Goal: Task Accomplishment & Management: Manage account settings

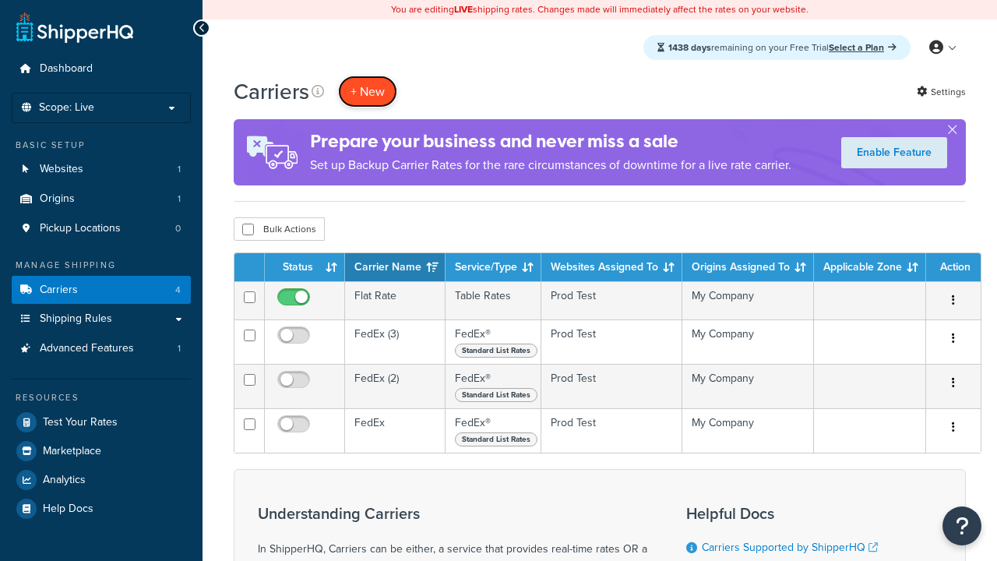
click at [368, 92] on button "+ New" at bounding box center [367, 92] width 59 height 32
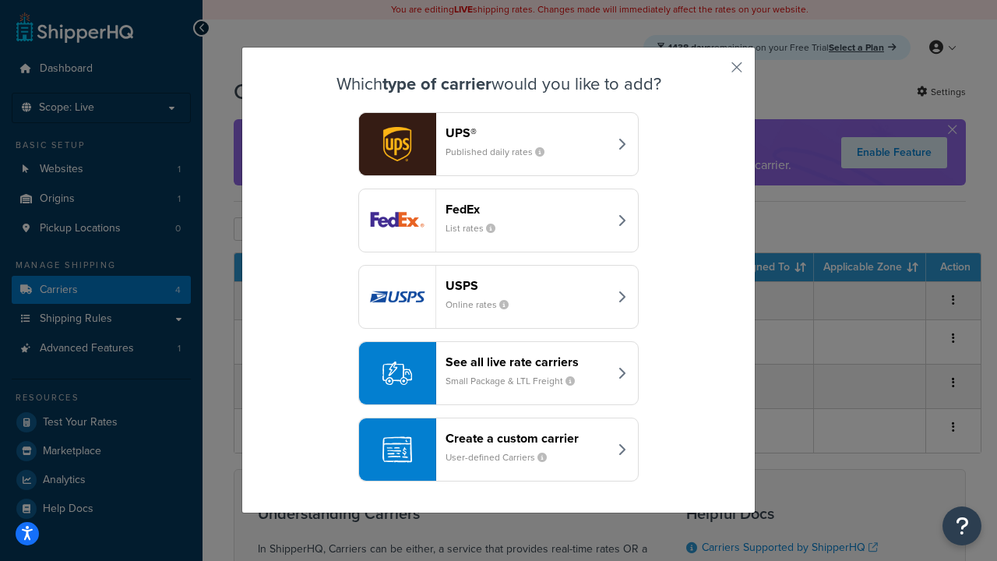
click at [498, 221] on div "FedEx List rates" at bounding box center [526, 220] width 163 height 37
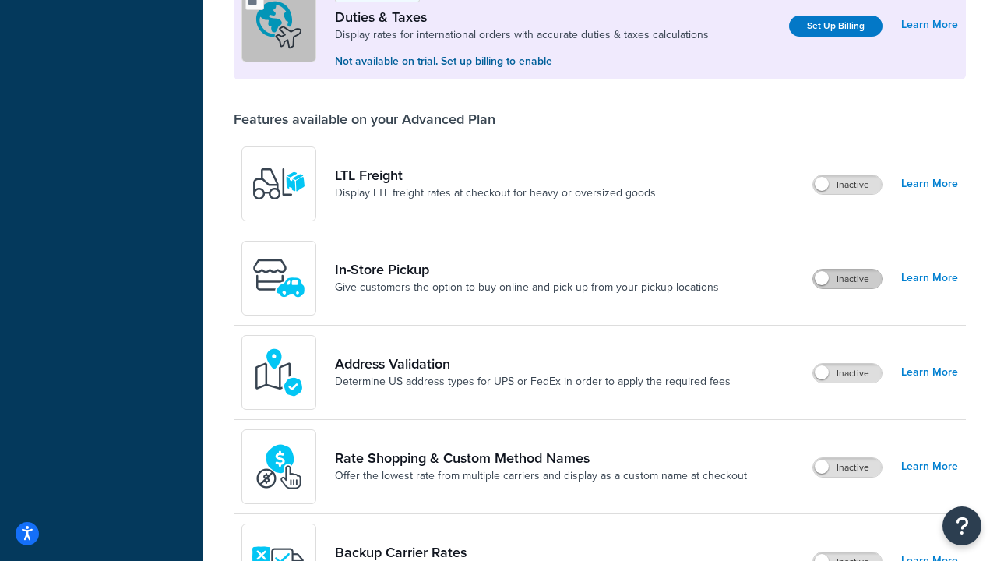
click at [848, 280] on label "Inactive" at bounding box center [847, 278] width 69 height 19
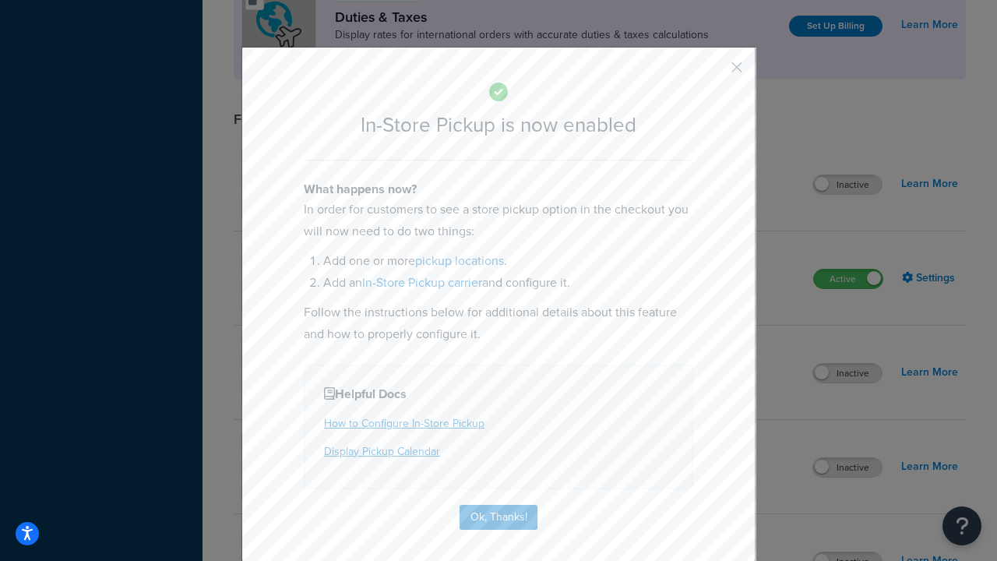
click at [713, 72] on button "button" at bounding box center [714, 73] width 4 height 4
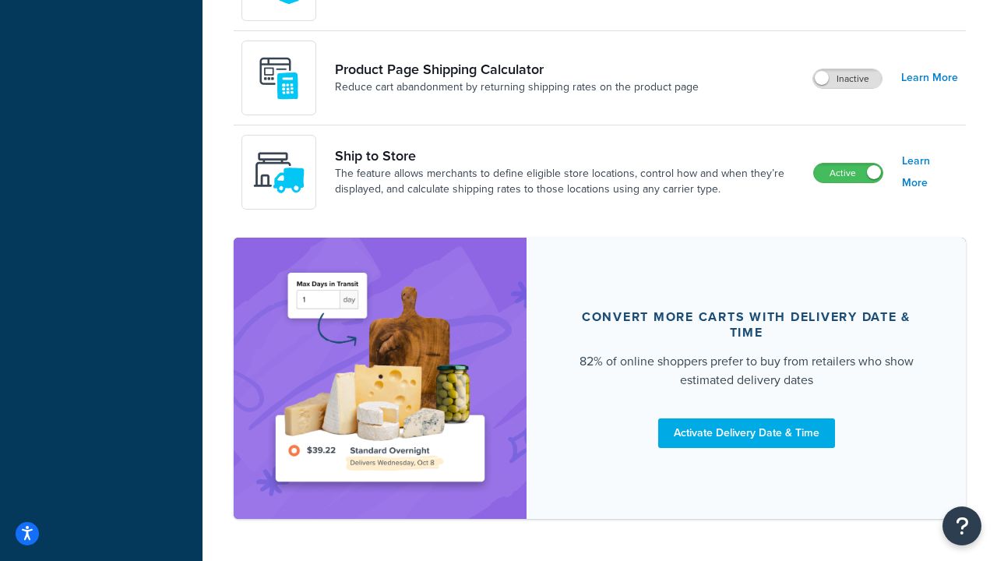
scroll to position [1337, 0]
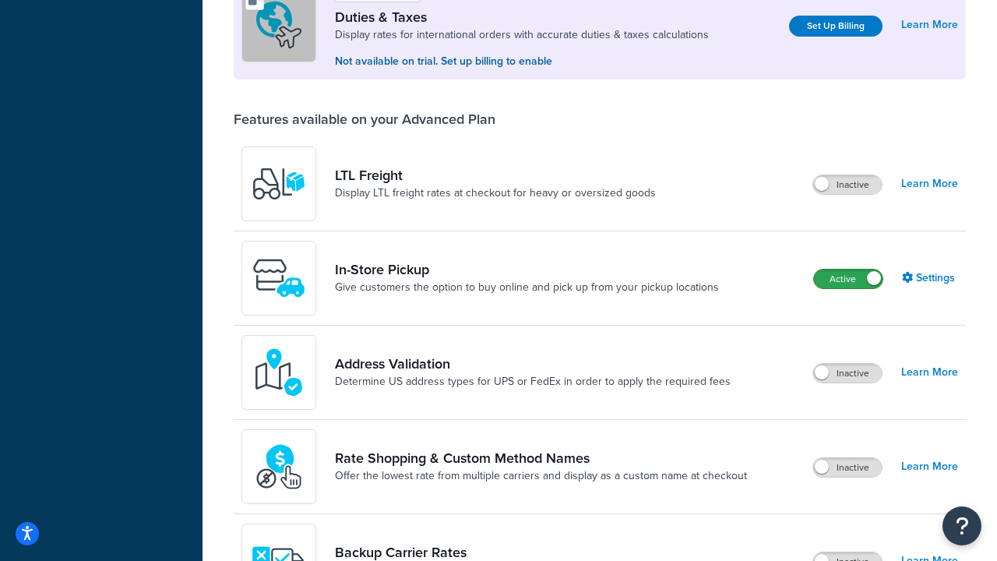
click at [848, 280] on label "Active" at bounding box center [848, 278] width 69 height 19
